Goal: Information Seeking & Learning: Learn about a topic

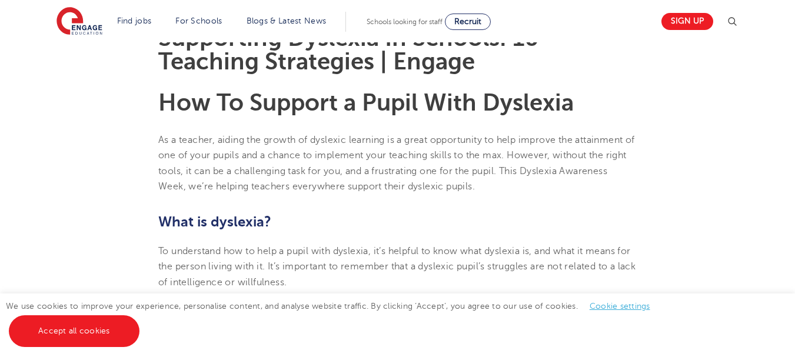
scroll to position [353, 0]
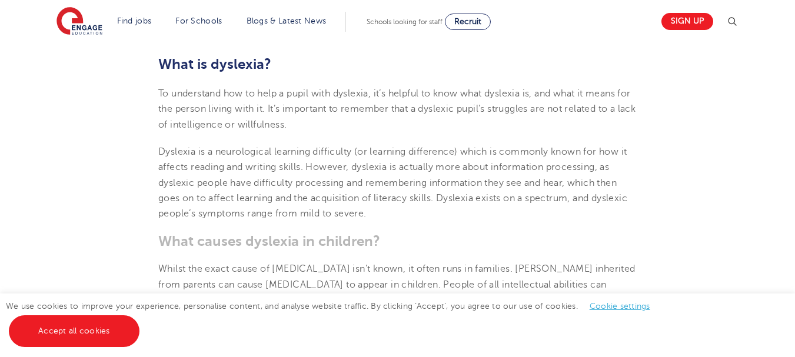
scroll to position [471, 0]
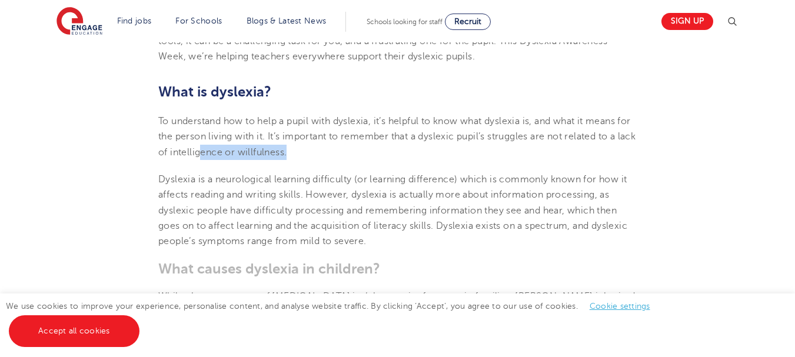
drag, startPoint x: 238, startPoint y: 150, endPoint x: 320, endPoint y: 151, distance: 81.8
click at [320, 151] on p "To understand how to help a pupil with dyslexia, it’s helpful to know what dysl…" at bounding box center [397, 137] width 478 height 46
click at [362, 152] on p "To understand how to help a pupil with dyslexia, it’s helpful to know what dysl…" at bounding box center [397, 137] width 478 height 46
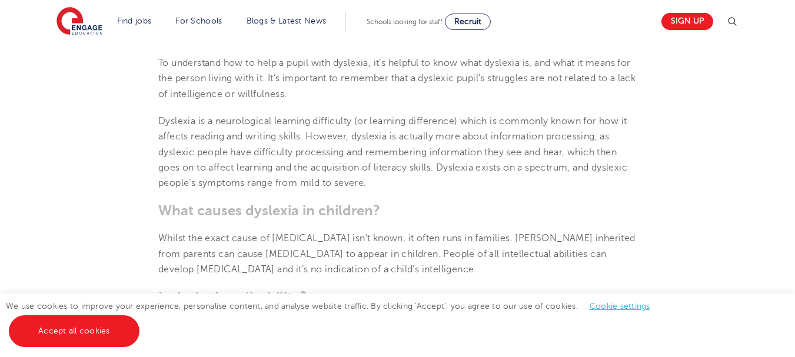
scroll to position [529, 0]
drag, startPoint x: 478, startPoint y: 116, endPoint x: 629, endPoint y: 119, distance: 150.6
click at [627, 119] on span "Dyslexia is a neurological learning difficulty (or learning difference) which i…" at bounding box center [392, 151] width 469 height 72
click at [438, 135] on span "Dyslexia is a neurological learning difficulty (or learning difference) which i…" at bounding box center [392, 151] width 469 height 72
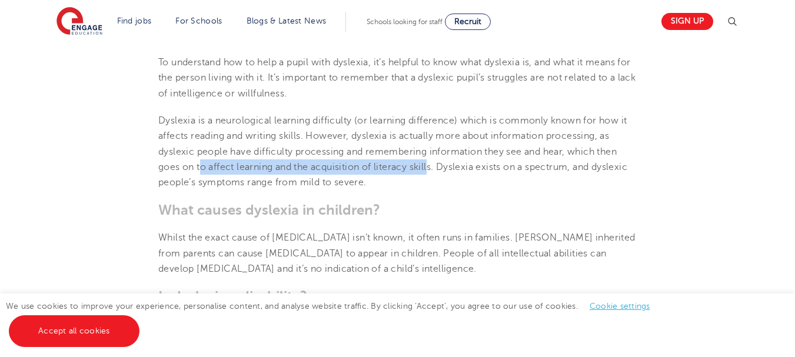
drag, startPoint x: 218, startPoint y: 171, endPoint x: 431, endPoint y: 170, distance: 212.9
click at [431, 170] on span "Dyslexia is a neurological learning difficulty (or learning difference) which i…" at bounding box center [392, 151] width 469 height 72
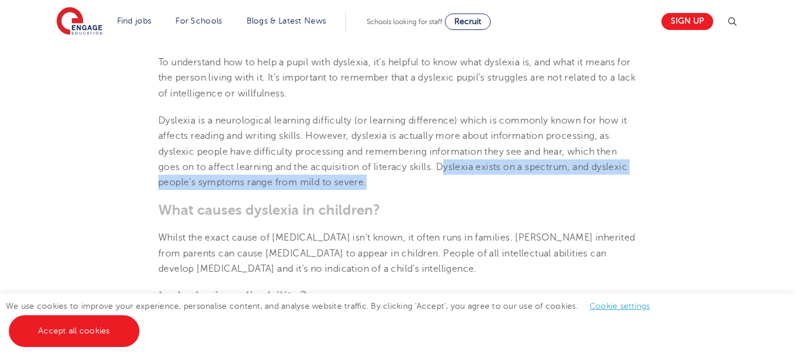
drag, startPoint x: 446, startPoint y: 170, endPoint x: 625, endPoint y: 176, distance: 178.9
click at [625, 176] on p "Dyslexia is a neurological learning difficulty (or learning difference) which i…" at bounding box center [397, 151] width 478 height 77
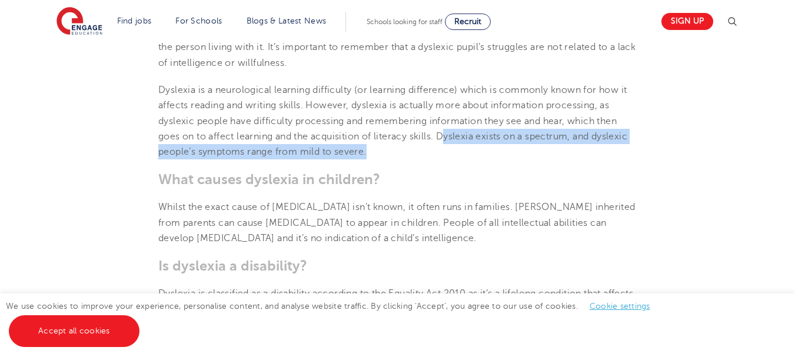
scroll to position [588, 0]
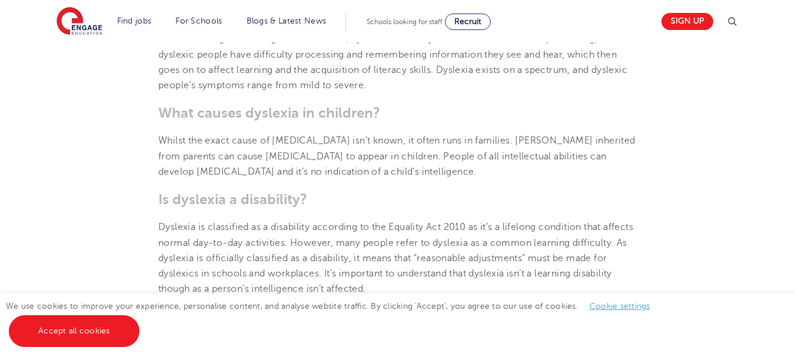
scroll to position [647, 0]
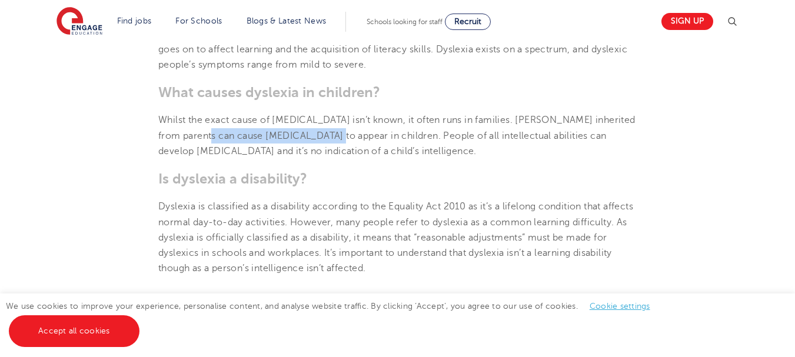
drag, startPoint x: 253, startPoint y: 132, endPoint x: 312, endPoint y: 135, distance: 58.9
click at [312, 135] on span "Whilst the exact cause of [MEDICAL_DATA] isn’t known, it often runs in families…" at bounding box center [396, 136] width 477 height 42
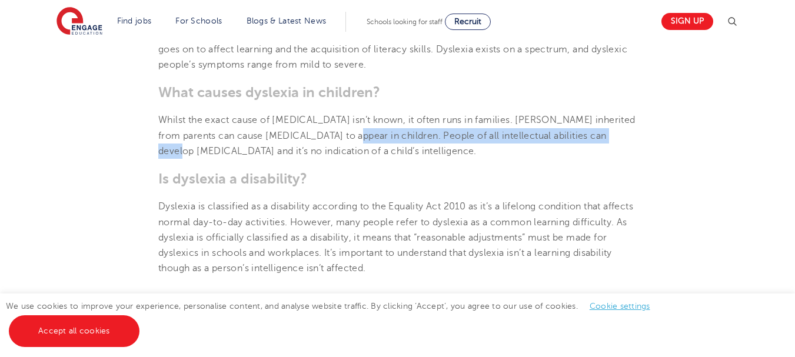
drag, startPoint x: 331, startPoint y: 135, endPoint x: 602, endPoint y: 134, distance: 271.8
click at [602, 134] on span "Whilst the exact cause of [MEDICAL_DATA] isn’t known, it often runs in families…" at bounding box center [396, 136] width 477 height 42
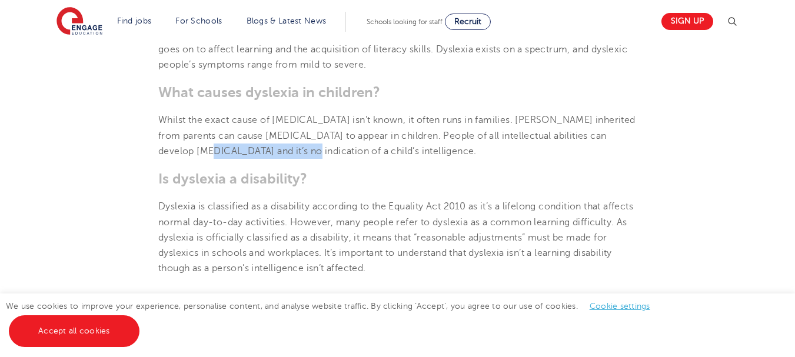
drag, startPoint x: 167, startPoint y: 145, endPoint x: 270, endPoint y: 145, distance: 102.9
click at [269, 145] on p "Whilst the exact cause of [MEDICAL_DATA] isn’t known, it often runs in families…" at bounding box center [397, 135] width 478 height 46
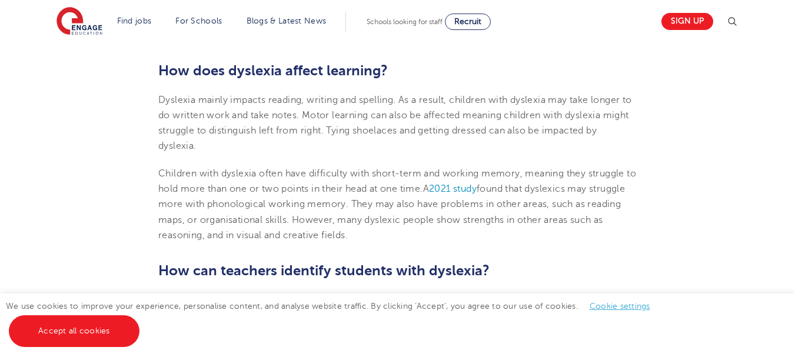
scroll to position [882, 0]
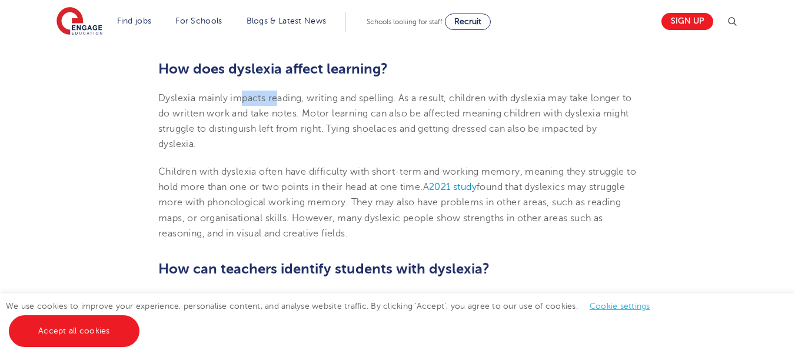
drag, startPoint x: 254, startPoint y: 98, endPoint x: 286, endPoint y: 98, distance: 32.9
click at [286, 98] on span "Dyslexia mainly impacts reading, writing and spelling. As a result, children wi…" at bounding box center [395, 121] width 474 height 57
drag, startPoint x: 321, startPoint y: 99, endPoint x: 335, endPoint y: 96, distance: 14.4
click at [332, 97] on span "Dyslexia mainly impacts reading, writing and spelling. As a result, children wi…" at bounding box center [395, 121] width 474 height 57
drag, startPoint x: 355, startPoint y: 97, endPoint x: 378, endPoint y: 103, distance: 23.7
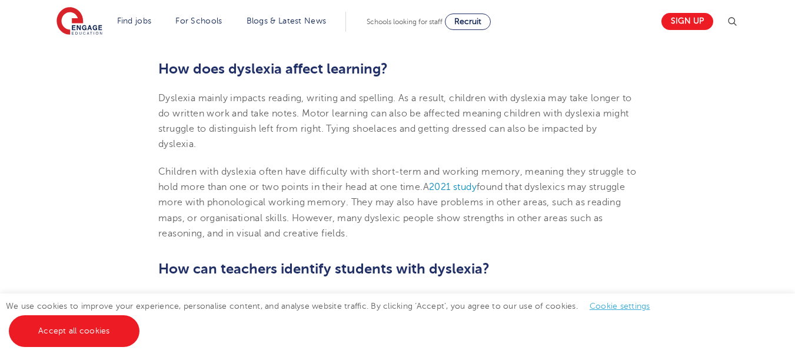
click at [368, 100] on span "Dyslexia mainly impacts reading, writing and spelling. As a result, children wi…" at bounding box center [395, 121] width 474 height 57
click at [459, 104] on p "Dyslexia mainly impacts reading, writing and spelling. As a result, children wi…" at bounding box center [397, 122] width 478 height 62
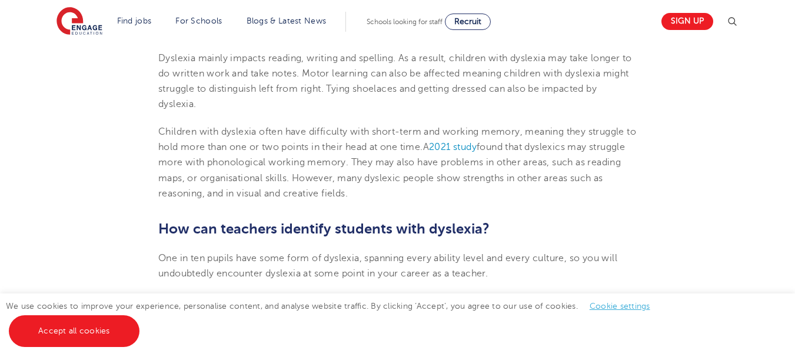
scroll to position [941, 0]
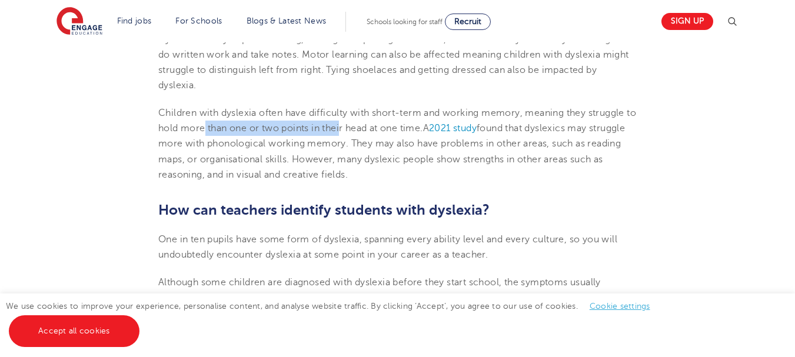
drag, startPoint x: 216, startPoint y: 131, endPoint x: 363, endPoint y: 130, distance: 147.1
click at [356, 130] on span "Children with dyslexia often have difficulty with short-term and working memory…" at bounding box center [397, 121] width 478 height 26
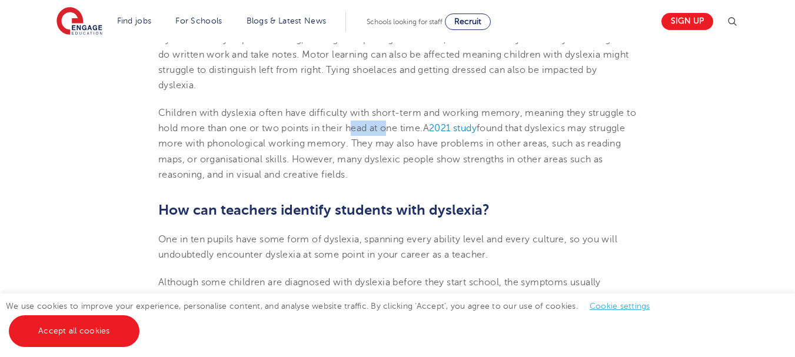
drag, startPoint x: 372, startPoint y: 130, endPoint x: 404, endPoint y: 130, distance: 31.2
click at [404, 130] on span "Children with dyslexia often have difficulty with short-term and working memory…" at bounding box center [397, 121] width 478 height 26
click at [365, 154] on span ". They may also have problems in other areas, such as reading maps, or organisa…" at bounding box center [389, 159] width 462 height 42
drag, startPoint x: 400, startPoint y: 145, endPoint x: 468, endPoint y: 146, distance: 67.7
click at [454, 146] on span ". They may also have problems in other areas, such as reading maps, or organisa…" at bounding box center [389, 159] width 462 height 42
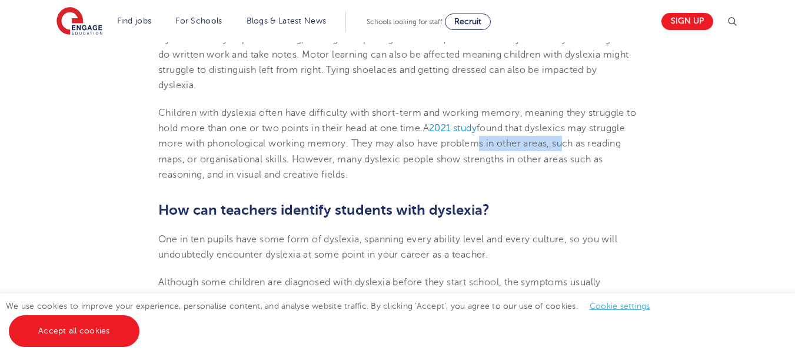
drag, startPoint x: 526, startPoint y: 146, endPoint x: 605, endPoint y: 149, distance: 79.5
click at [605, 149] on span ". They may also have problems in other areas, such as reading maps, or organisa…" at bounding box center [389, 159] width 462 height 42
click at [200, 153] on p "Children with [MEDICAL_DATA] often have difficulty with short-term and working …" at bounding box center [397, 143] width 478 height 77
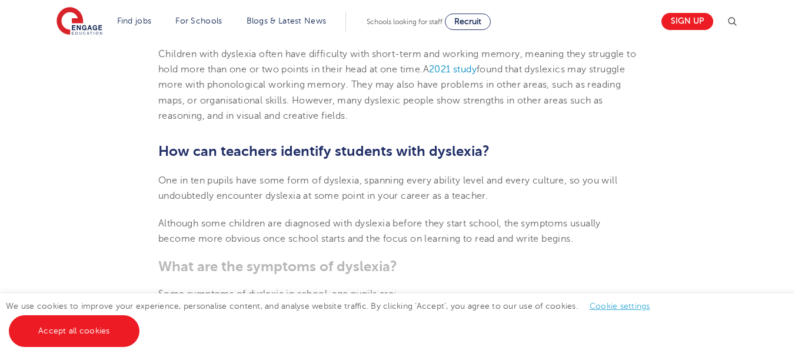
scroll to position [1059, 0]
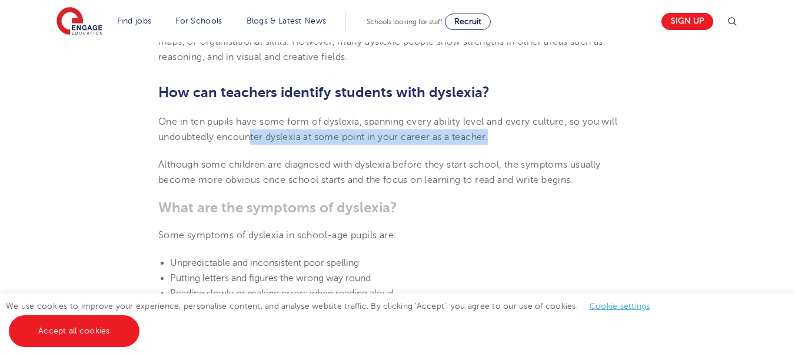
drag, startPoint x: 251, startPoint y: 139, endPoint x: 495, endPoint y: 139, distance: 244.1
click at [495, 139] on p "One in ten pupils have some form of dyslexia, spanning every ability level and …" at bounding box center [397, 129] width 478 height 31
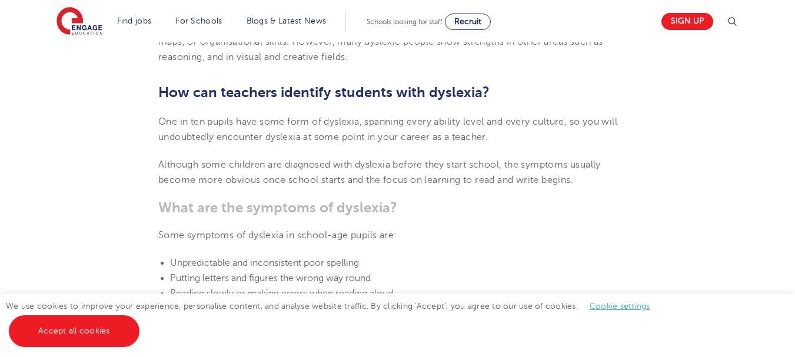
click at [264, 175] on span "Although some children are diagnosed with dyslexia before they start school, th…" at bounding box center [379, 172] width 442 height 26
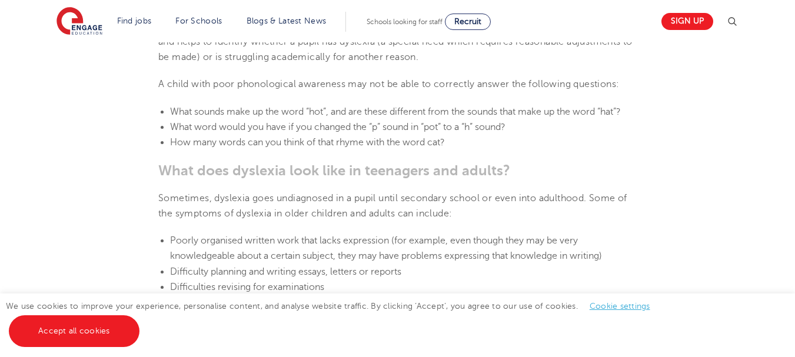
scroll to position [1471, 0]
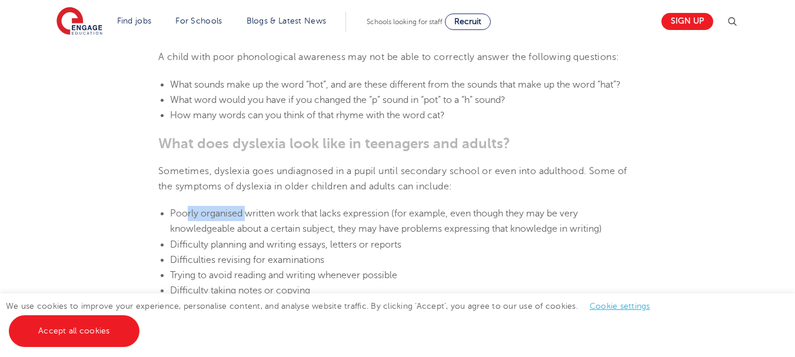
drag, startPoint x: 189, startPoint y: 212, endPoint x: 269, endPoint y: 212, distance: 80.0
click at [253, 212] on span "Poorly organised written work that lacks expression (for example, even though t…" at bounding box center [386, 221] width 432 height 26
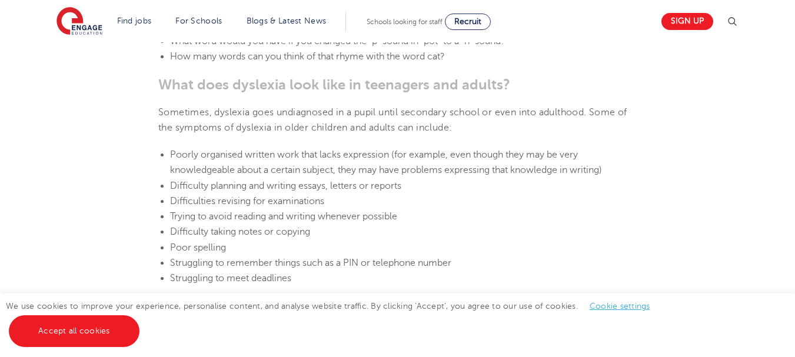
click at [131, 221] on section "[DATE] Supporting [MEDICAL_DATA] In Schools: 10 Teaching Strategies | Engage Ho…" at bounding box center [398, 328] width 714 height 3067
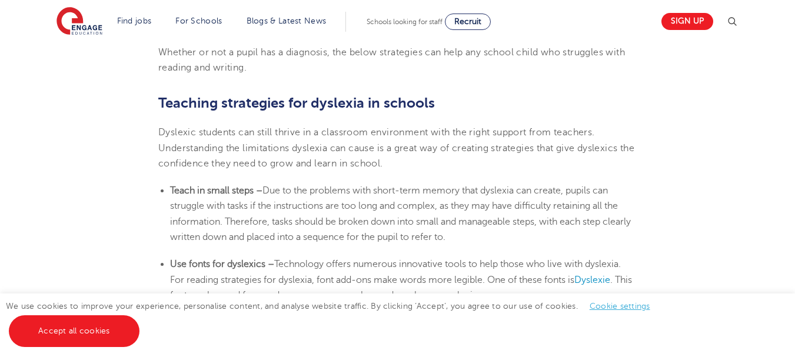
scroll to position [1647, 0]
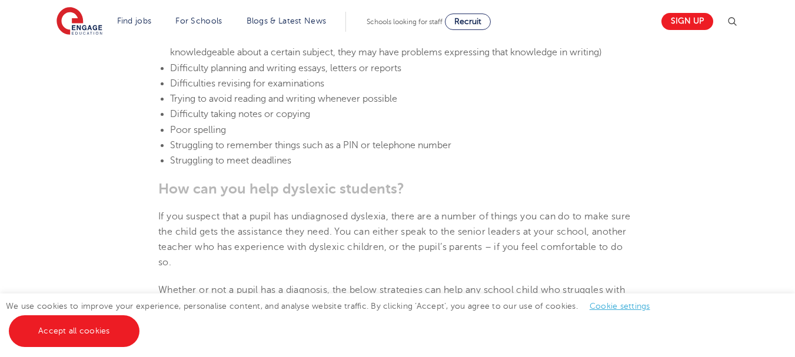
click at [106, 126] on section "[DATE] Supporting [MEDICAL_DATA] In Schools: 10 Teaching Strategies | Engage Ho…" at bounding box center [398, 211] width 714 height 3067
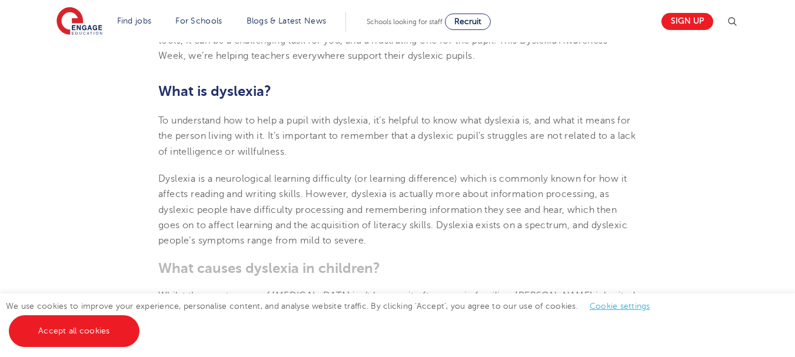
scroll to position [471, 0]
